Goal: Information Seeking & Learning: Learn about a topic

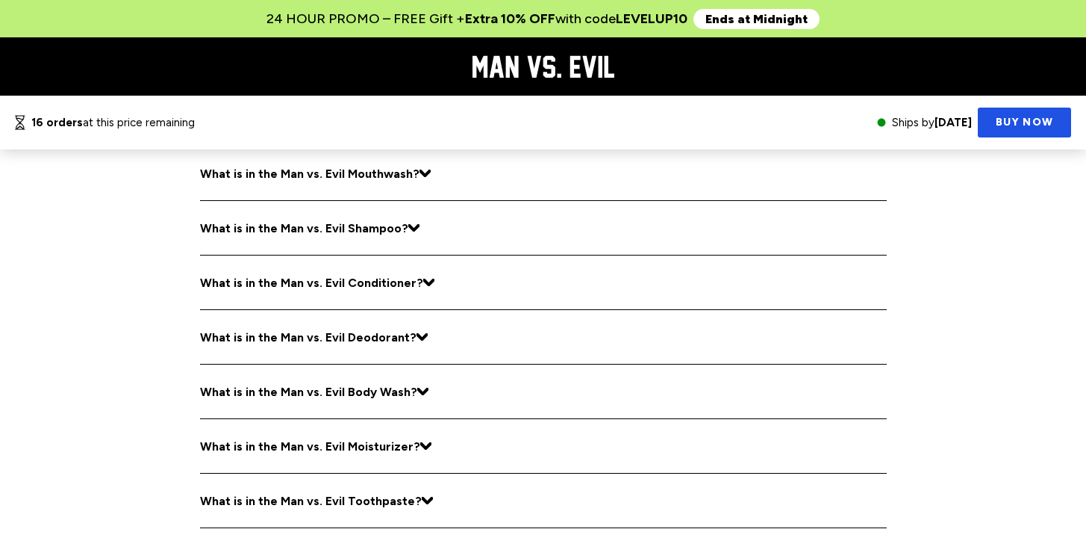
scroll to position [6049, 0]
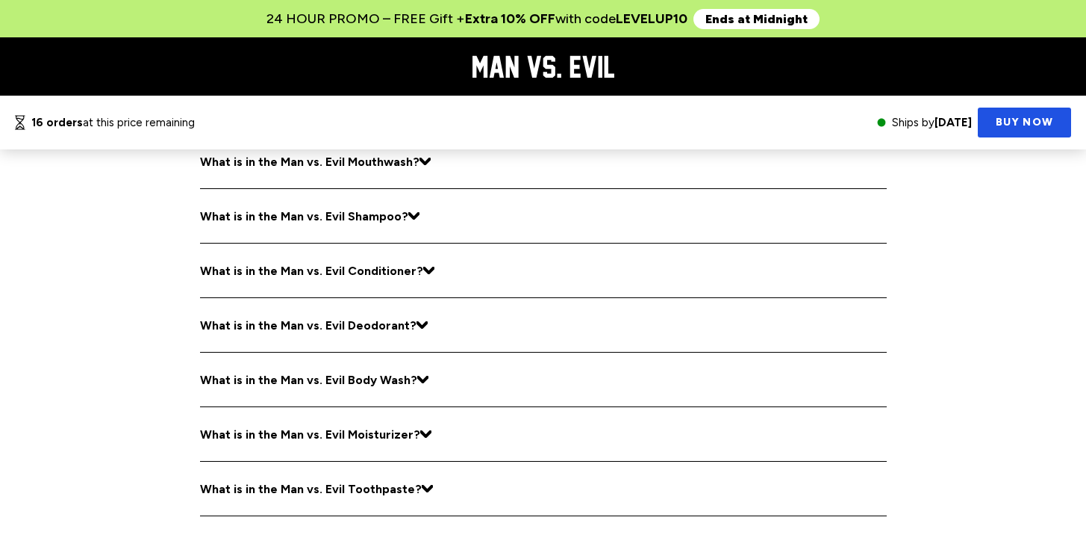
click at [370, 298] on summary "What is in the Man vs. Evil Deodorant?" at bounding box center [314, 325] width 228 height 54
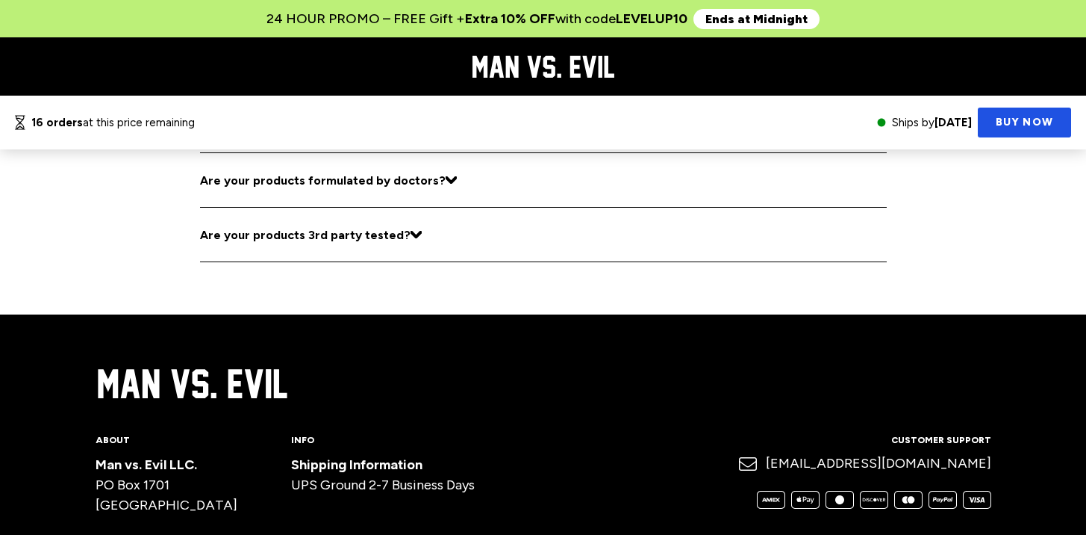
scroll to position [6287, 0]
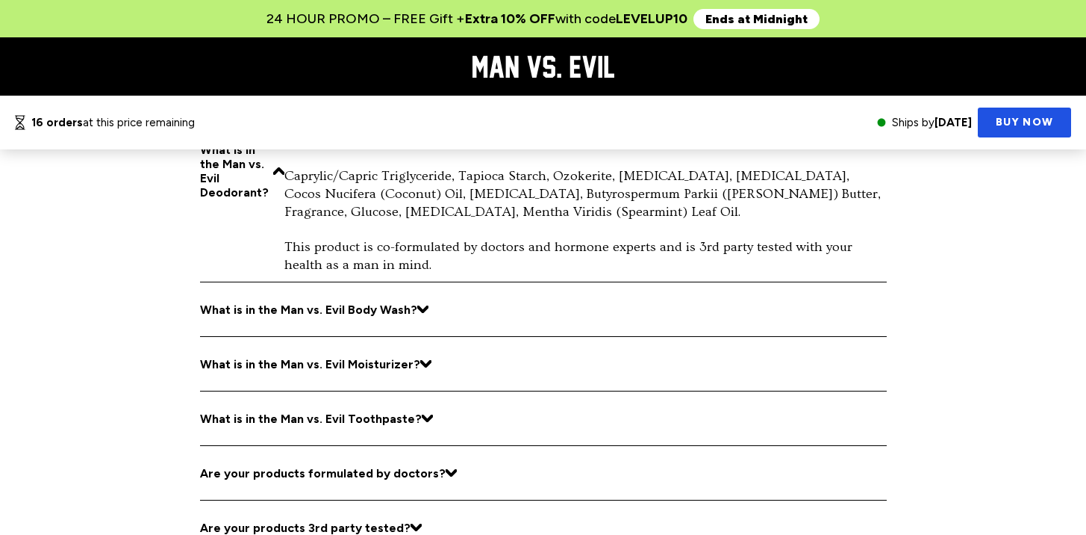
click at [381, 391] on summary "What is in the Man vs. Evil Toothpaste?" at bounding box center [316, 418] width 233 height 54
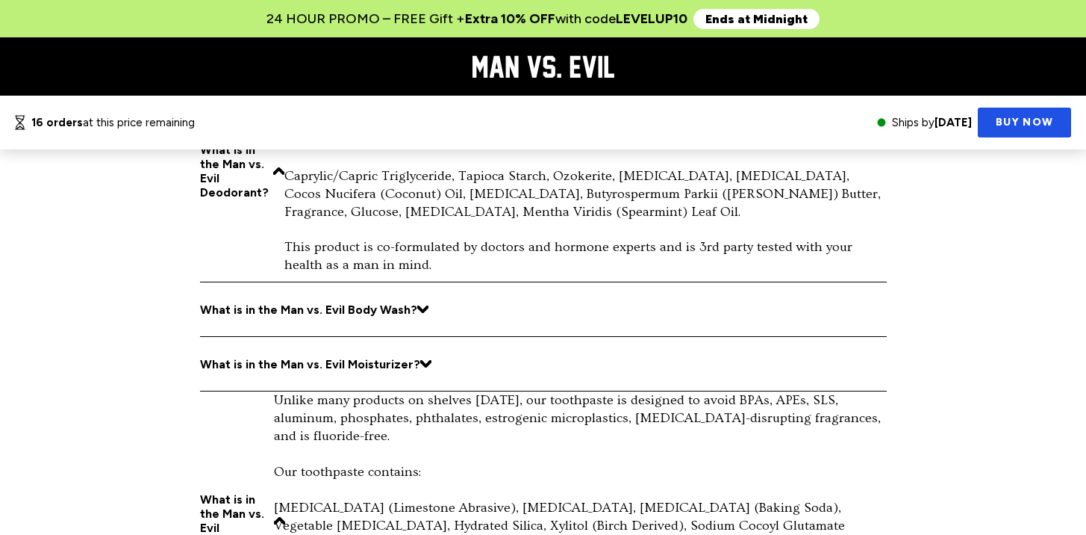
click at [385, 337] on summary "What is in the Man vs. Evil Moisturizer?" at bounding box center [315, 364] width 231 height 54
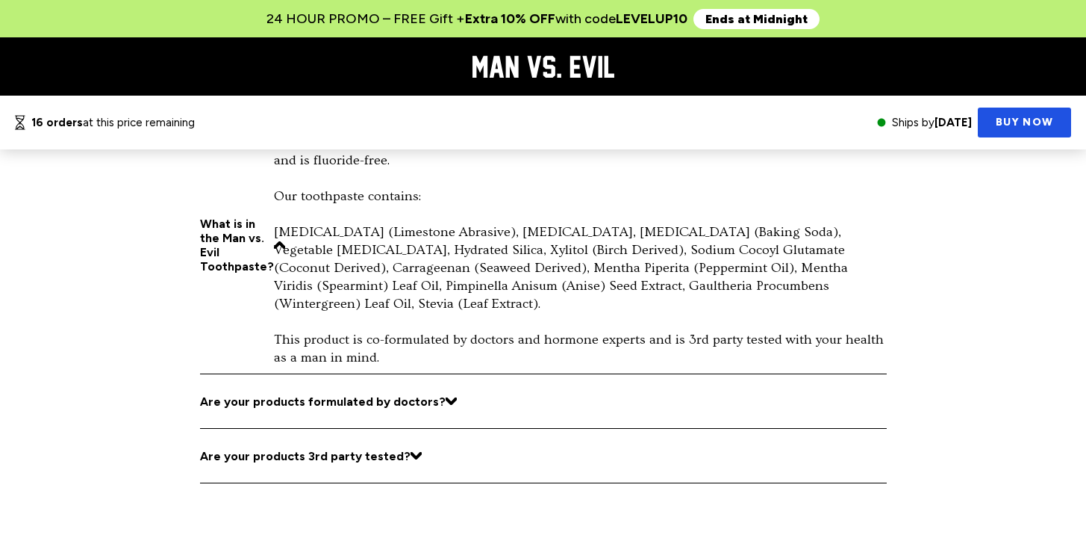
scroll to position [6757, 0]
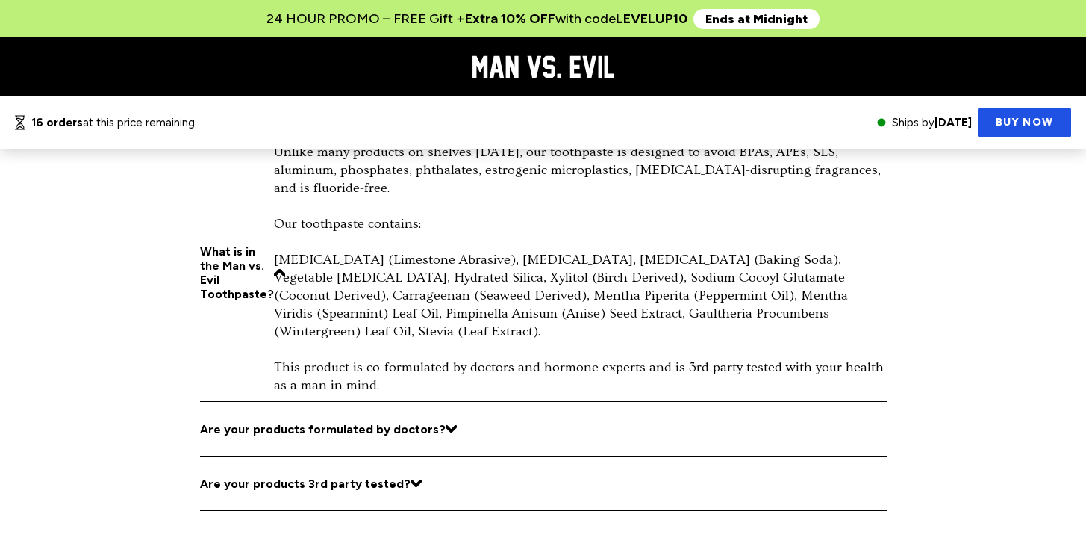
click at [448, 402] on details "Are your products formulated by doctors? Yes, our products are co-formulated by…" at bounding box center [543, 429] width 687 height 55
click at [423, 422] on div "Are your products formulated by doctors?" at bounding box center [323, 429] width 246 height 14
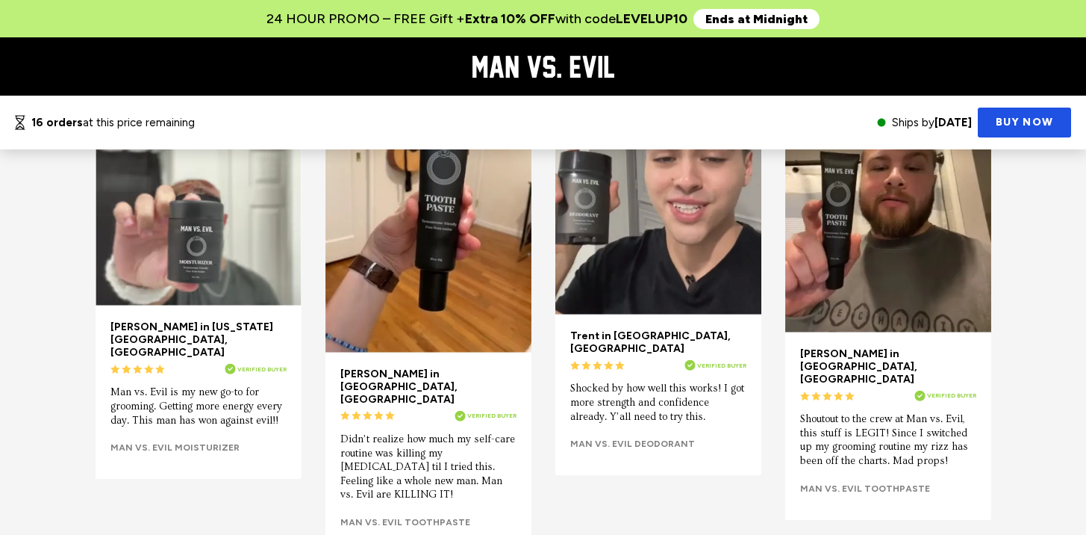
scroll to position [5075, 0]
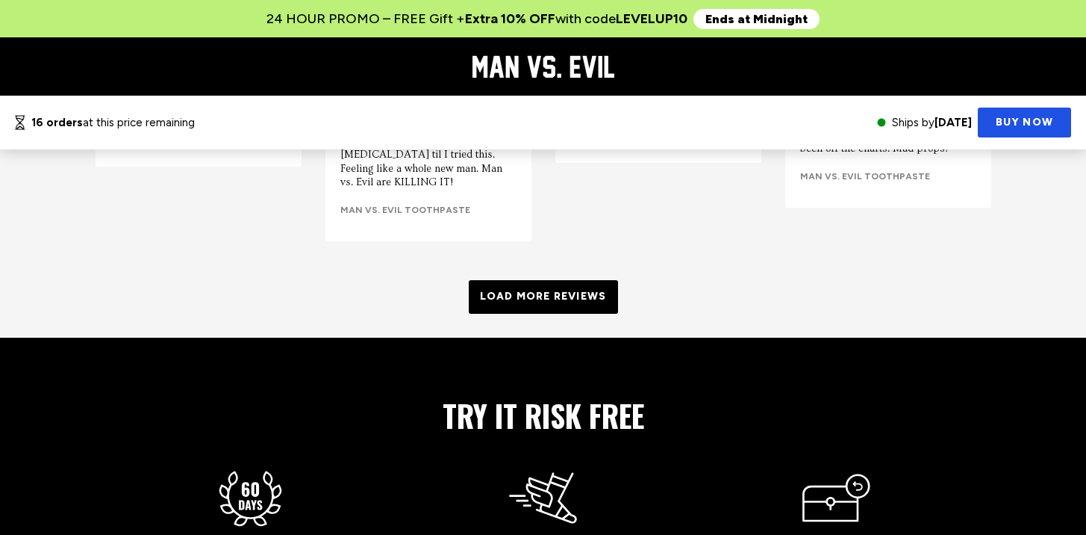
click at [514, 280] on div "load more reviews" at bounding box center [543, 297] width 149 height 34
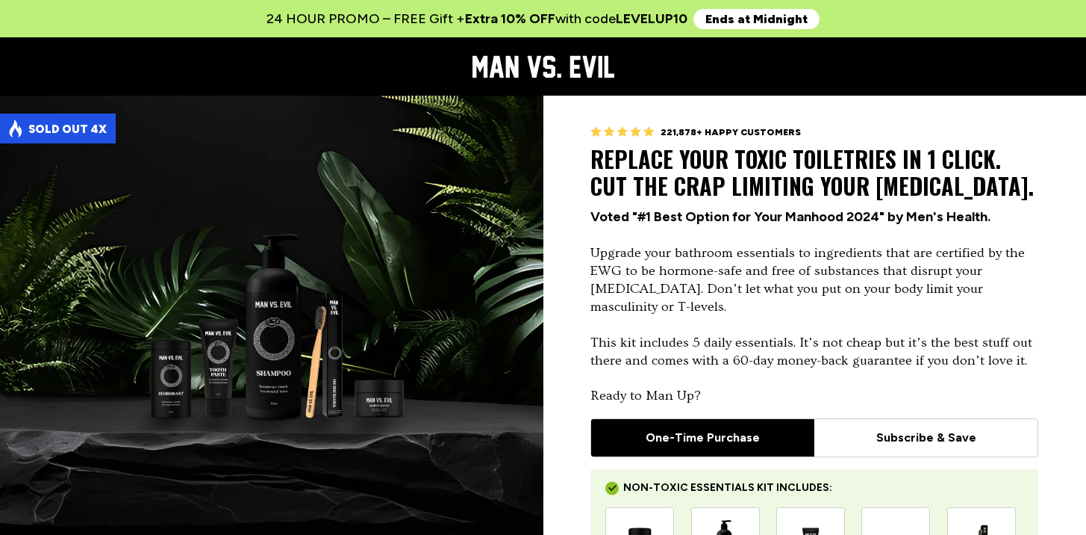
scroll to position [0, 0]
